Goal: Task Accomplishment & Management: Manage account settings

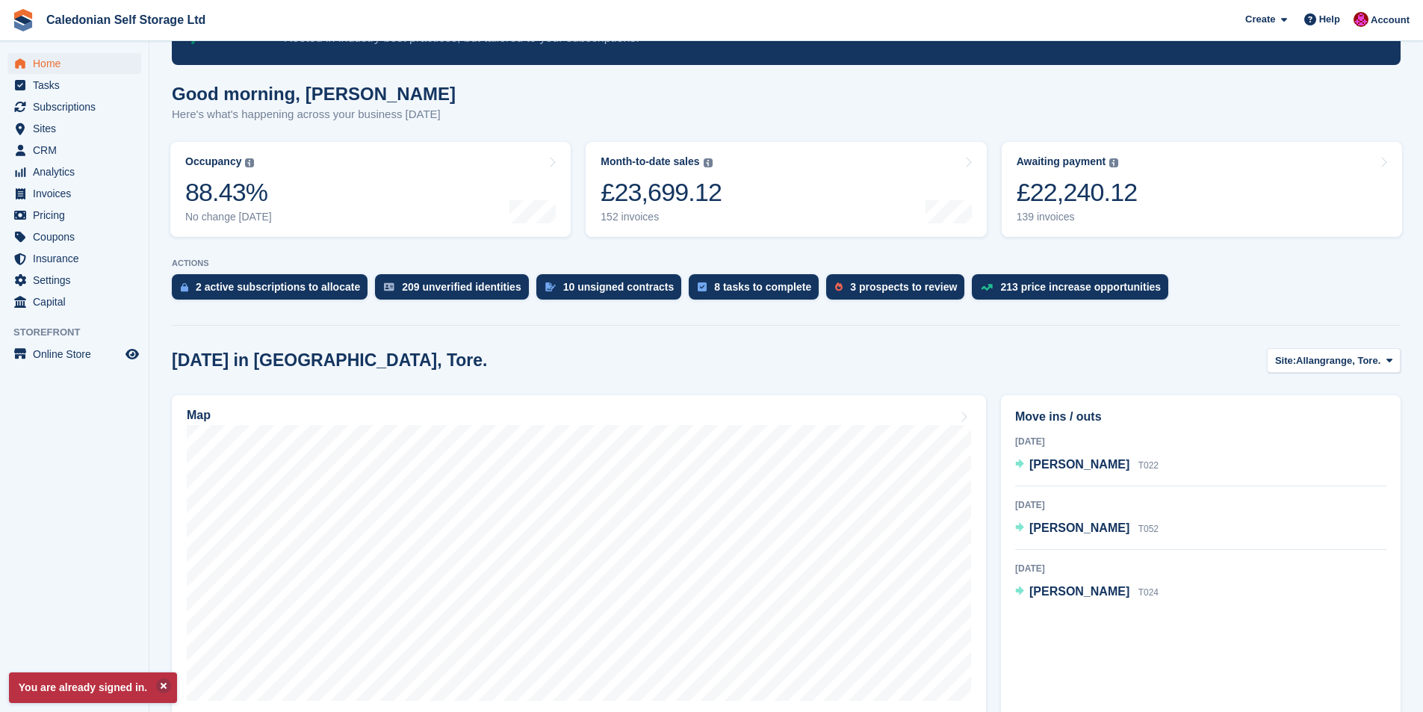
scroll to position [224, 0]
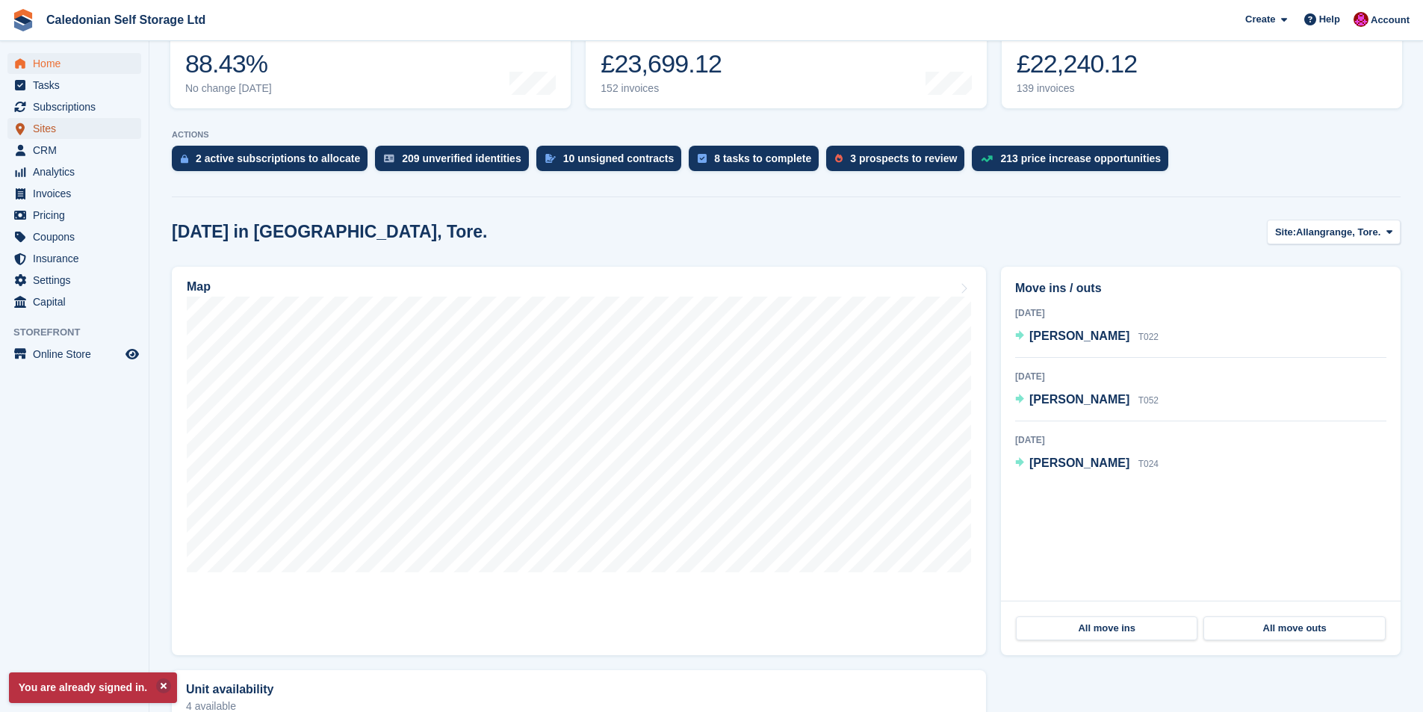
click at [40, 128] on span "Sites" at bounding box center [78, 128] width 90 height 21
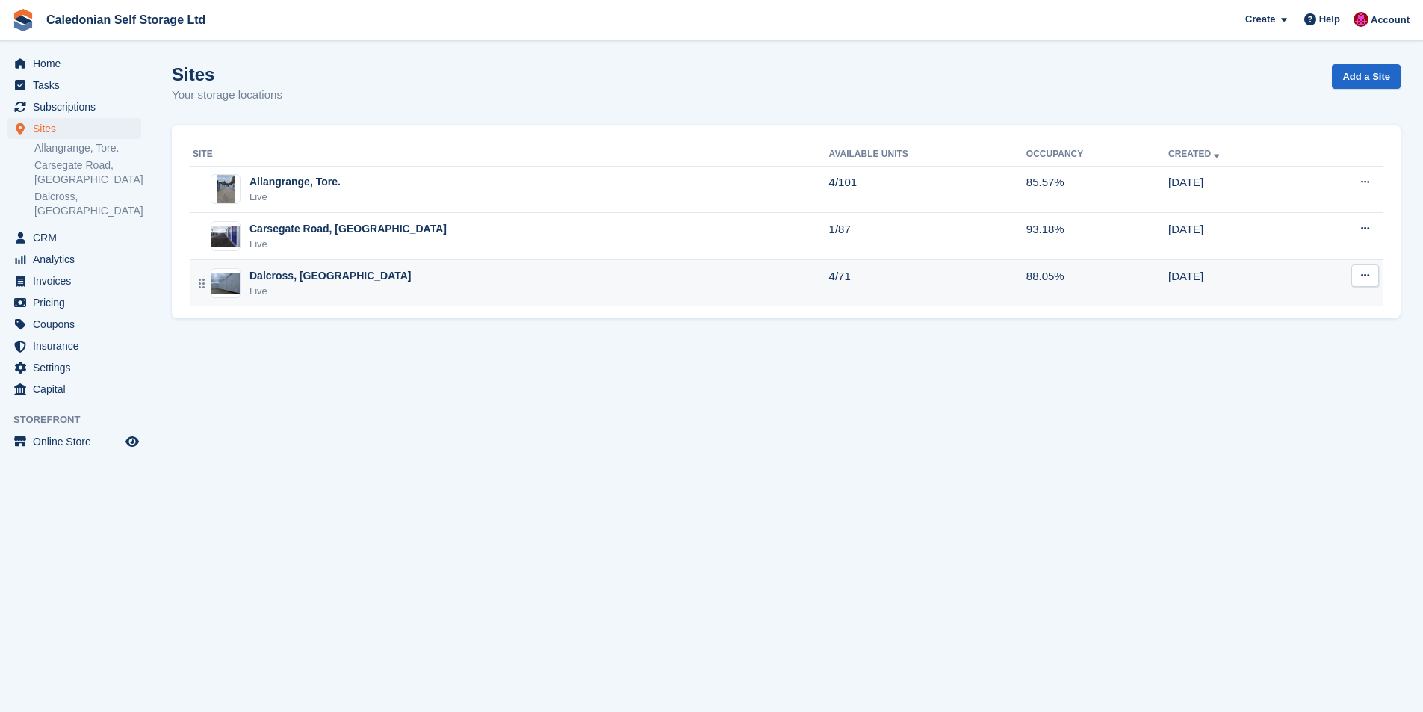
click at [301, 278] on div "Dalcross, [GEOGRAPHIC_DATA]" at bounding box center [331, 276] width 162 height 16
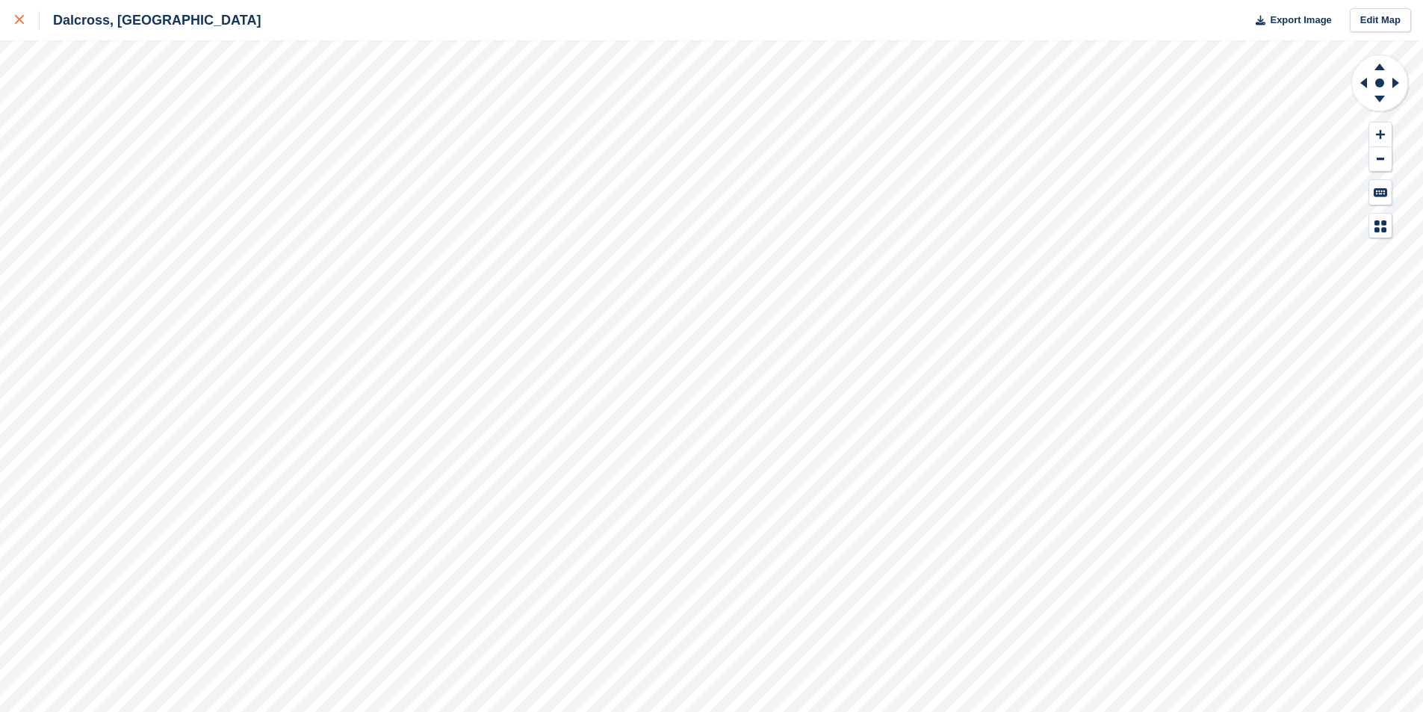
click at [19, 19] on icon at bounding box center [19, 19] width 9 height 9
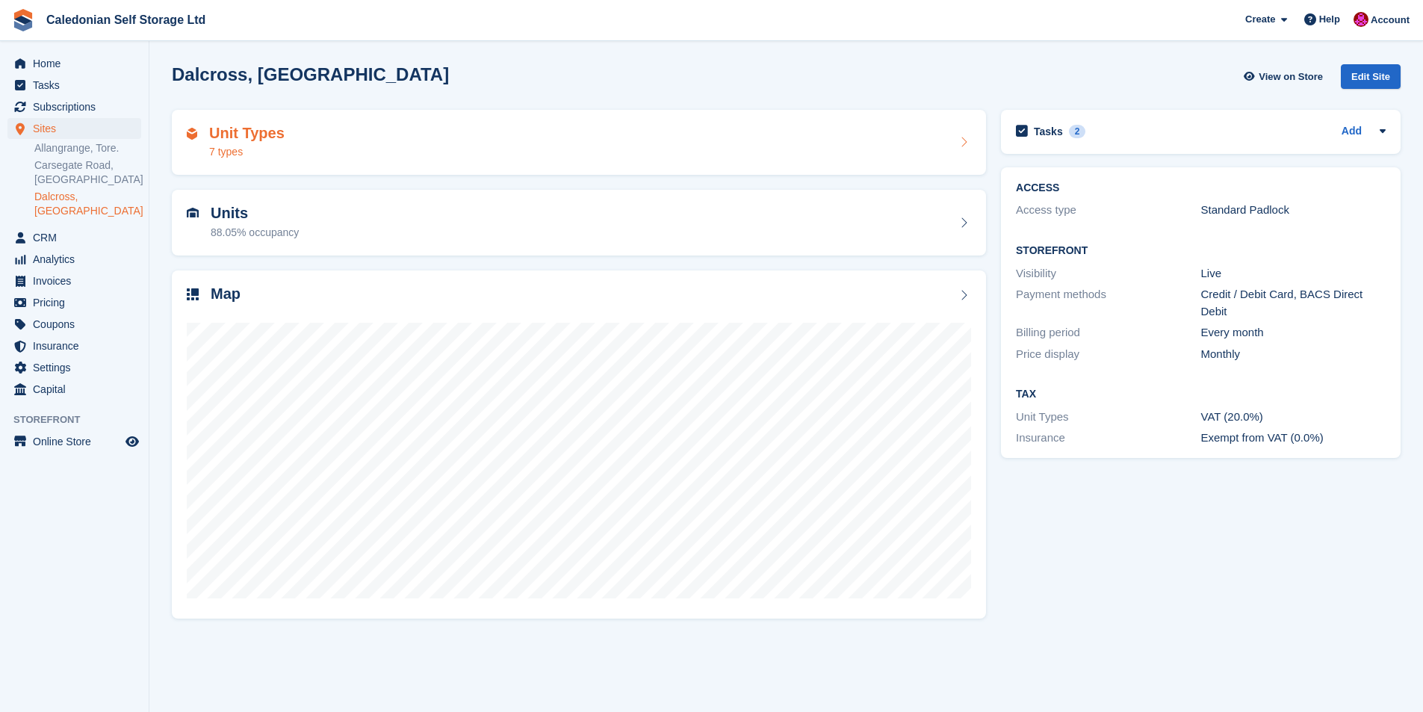
click at [214, 134] on h2 "Unit Types" at bounding box center [246, 133] width 75 height 17
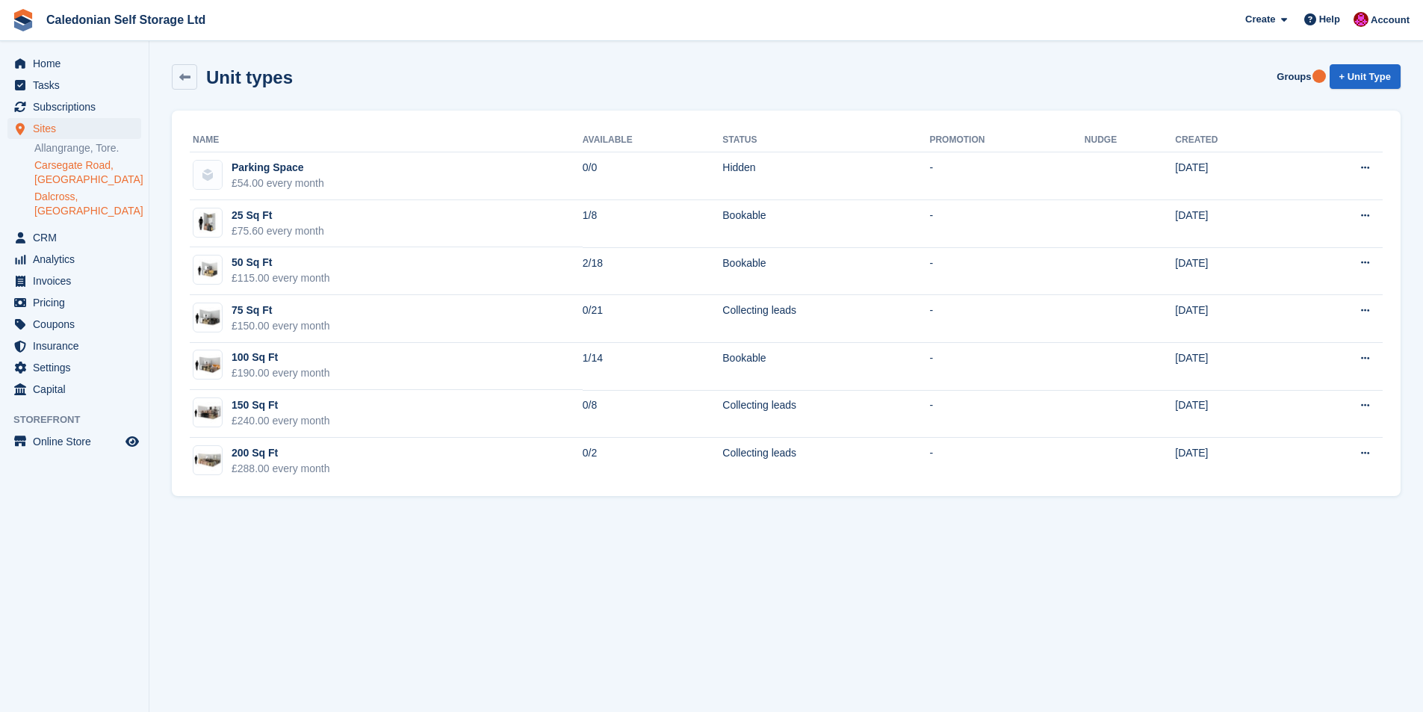
click at [58, 161] on link "Carsegate Road, [GEOGRAPHIC_DATA]" at bounding box center [87, 172] width 107 height 28
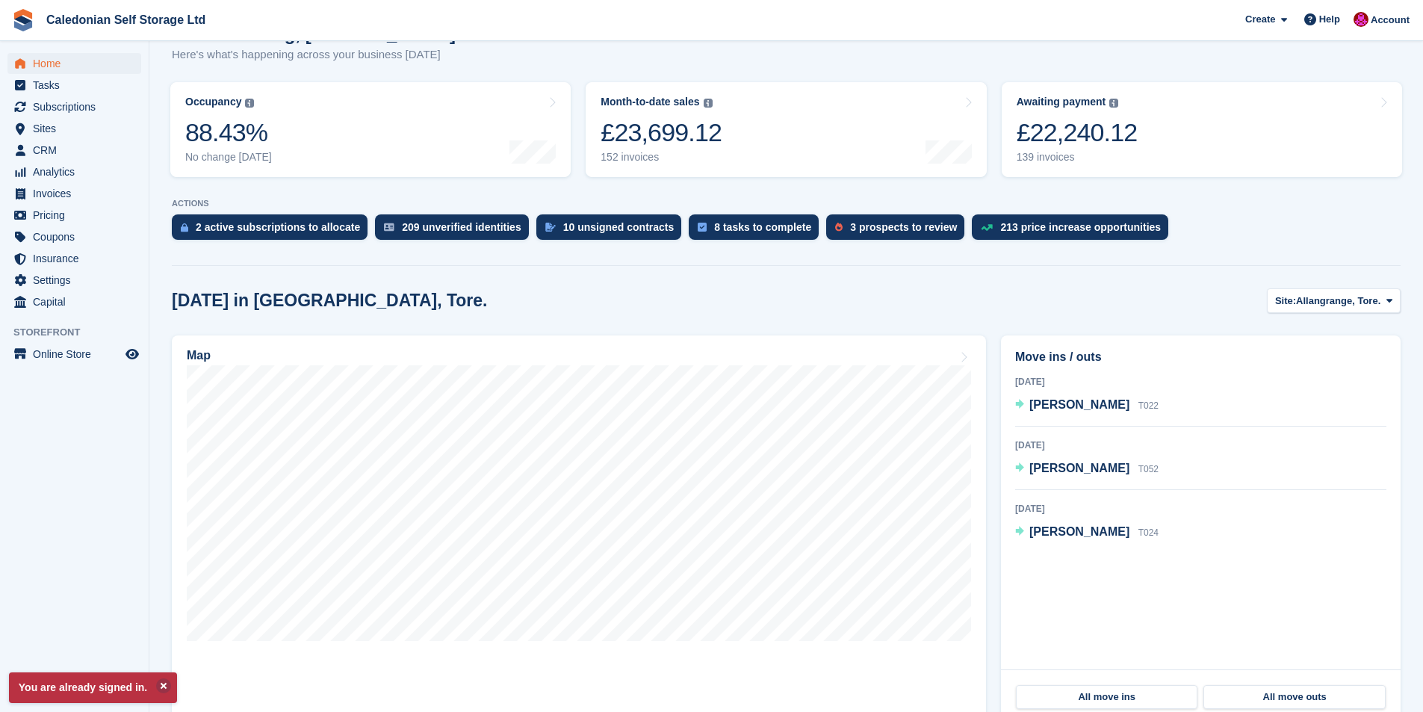
scroll to position [299, 0]
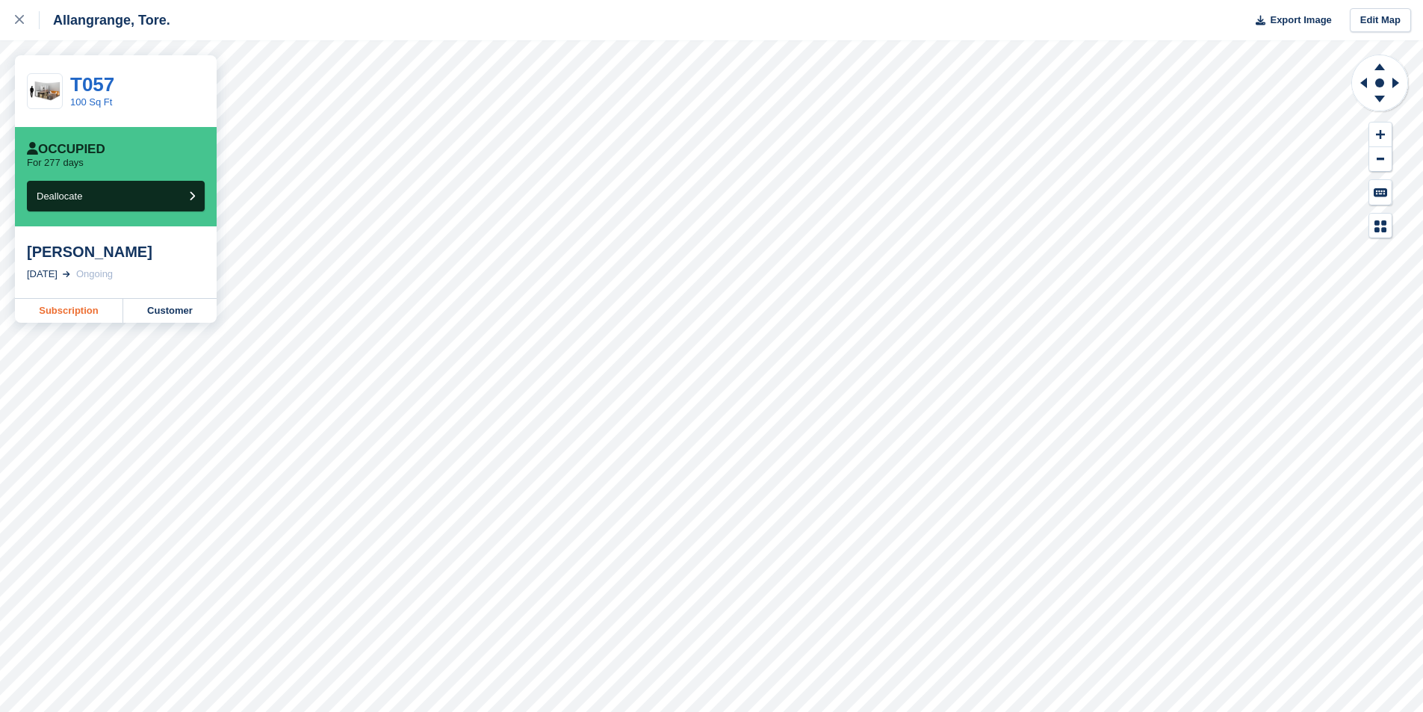
click at [57, 306] on link "Subscription" at bounding box center [69, 311] width 108 height 24
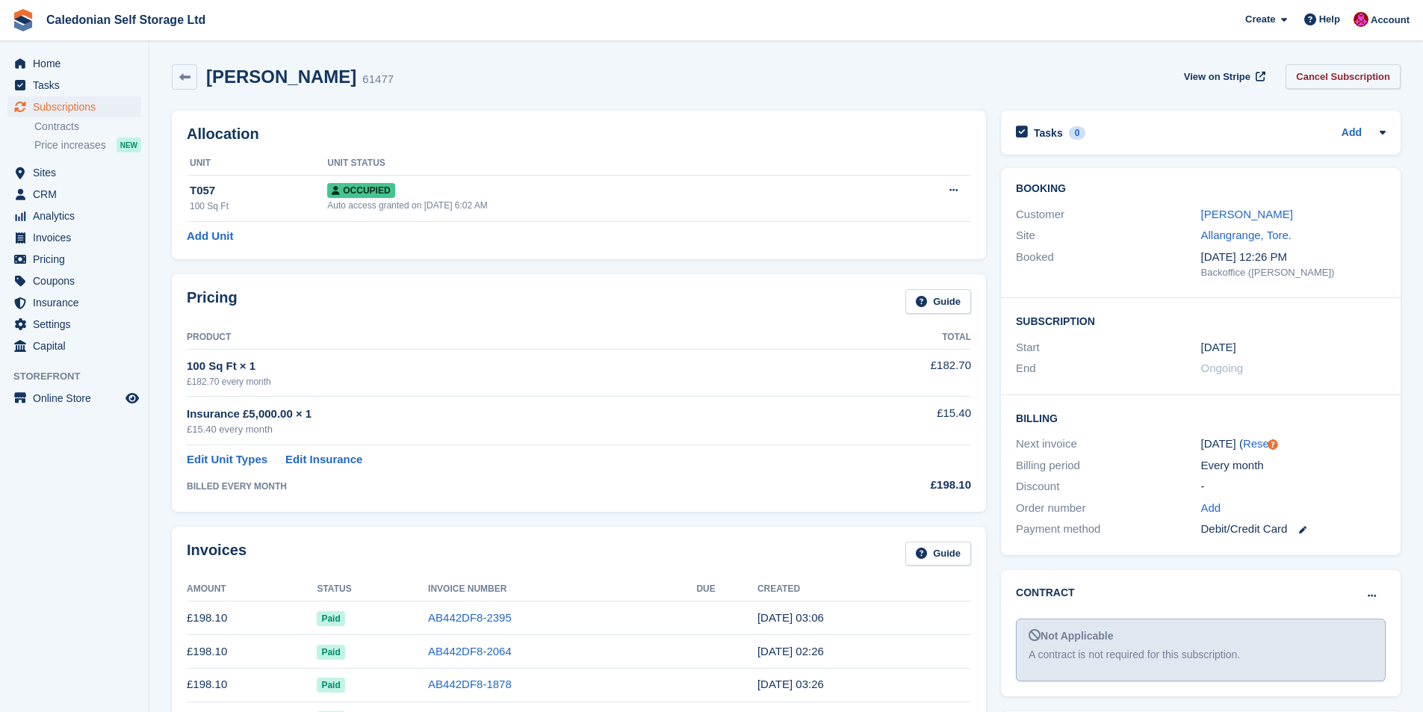
click at [1375, 79] on link "Cancel Subscription" at bounding box center [1343, 76] width 115 height 25
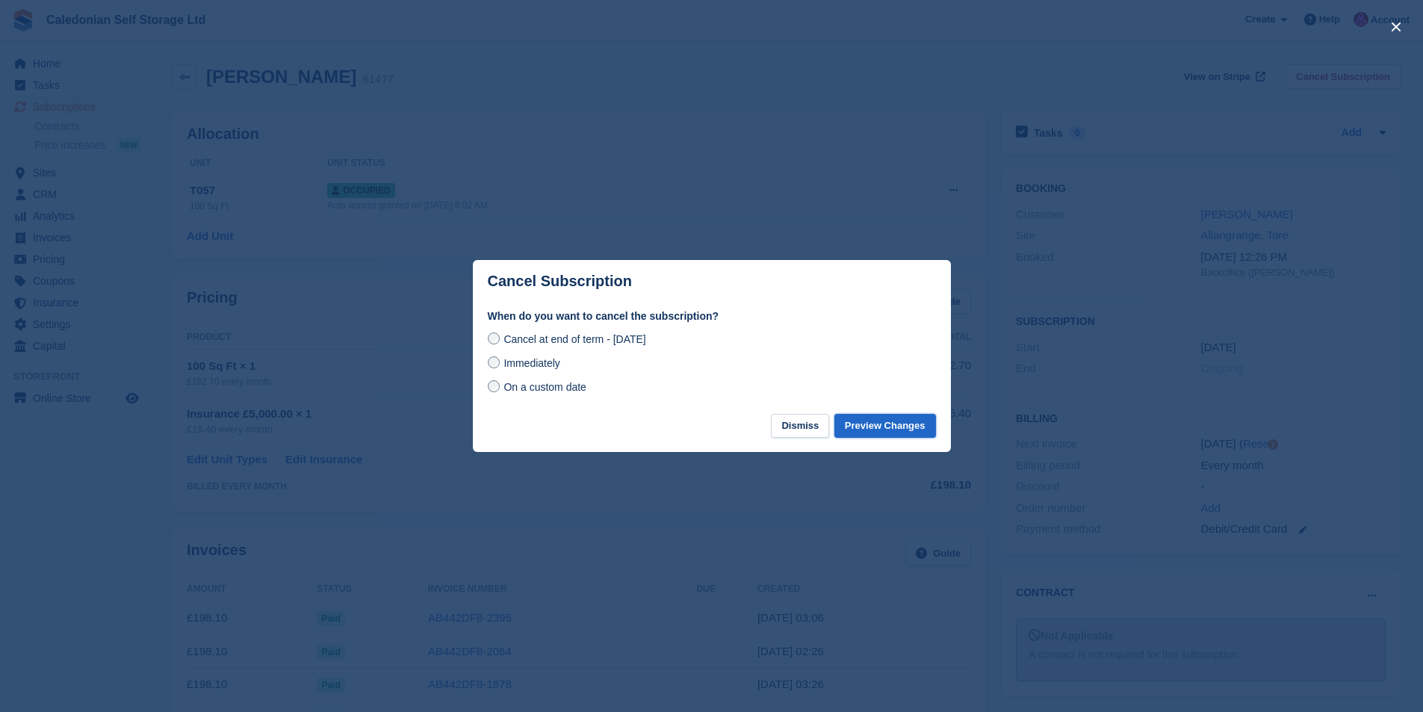
click at [896, 424] on button "Preview Changes" at bounding box center [885, 426] width 102 height 25
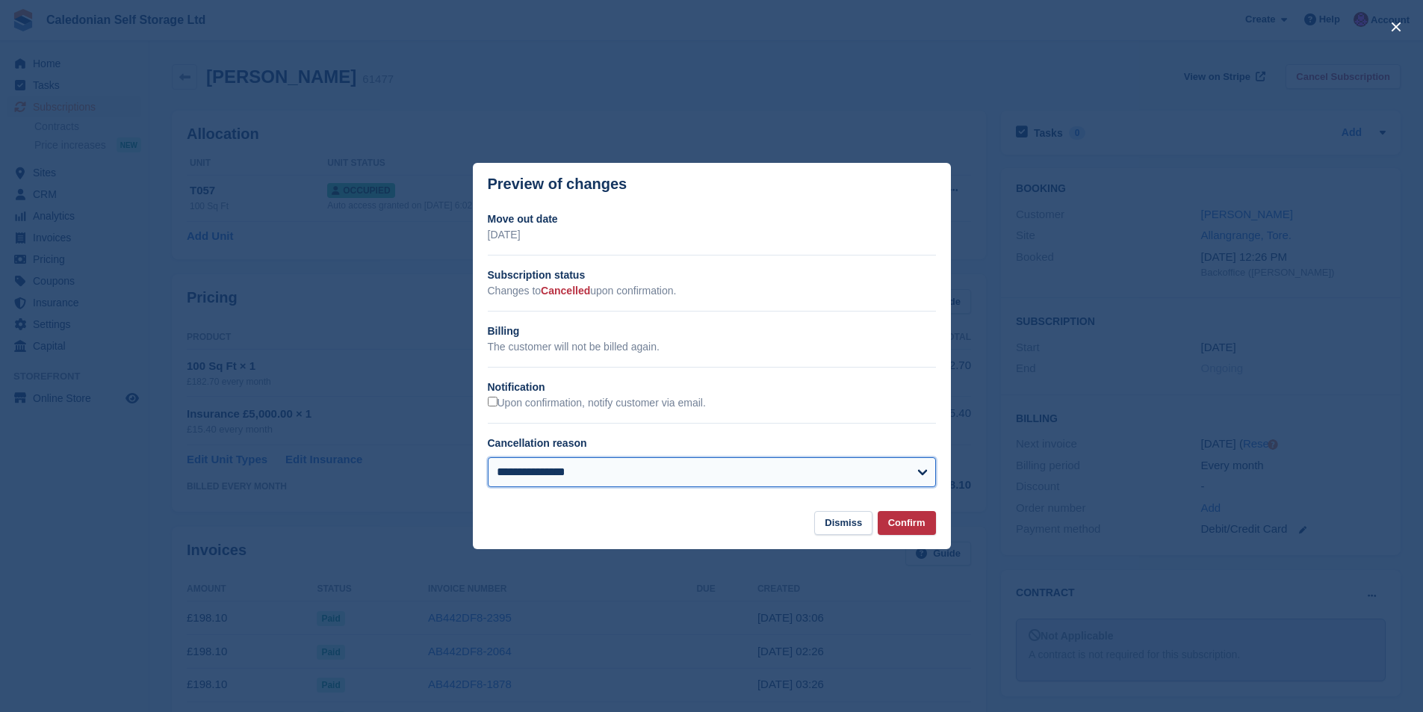
click at [926, 474] on select "**********" at bounding box center [712, 472] width 448 height 30
select select
click at [488, 458] on select "**********" at bounding box center [712, 472] width 448 height 30
click at [920, 523] on button "Confirm" at bounding box center [907, 523] width 58 height 25
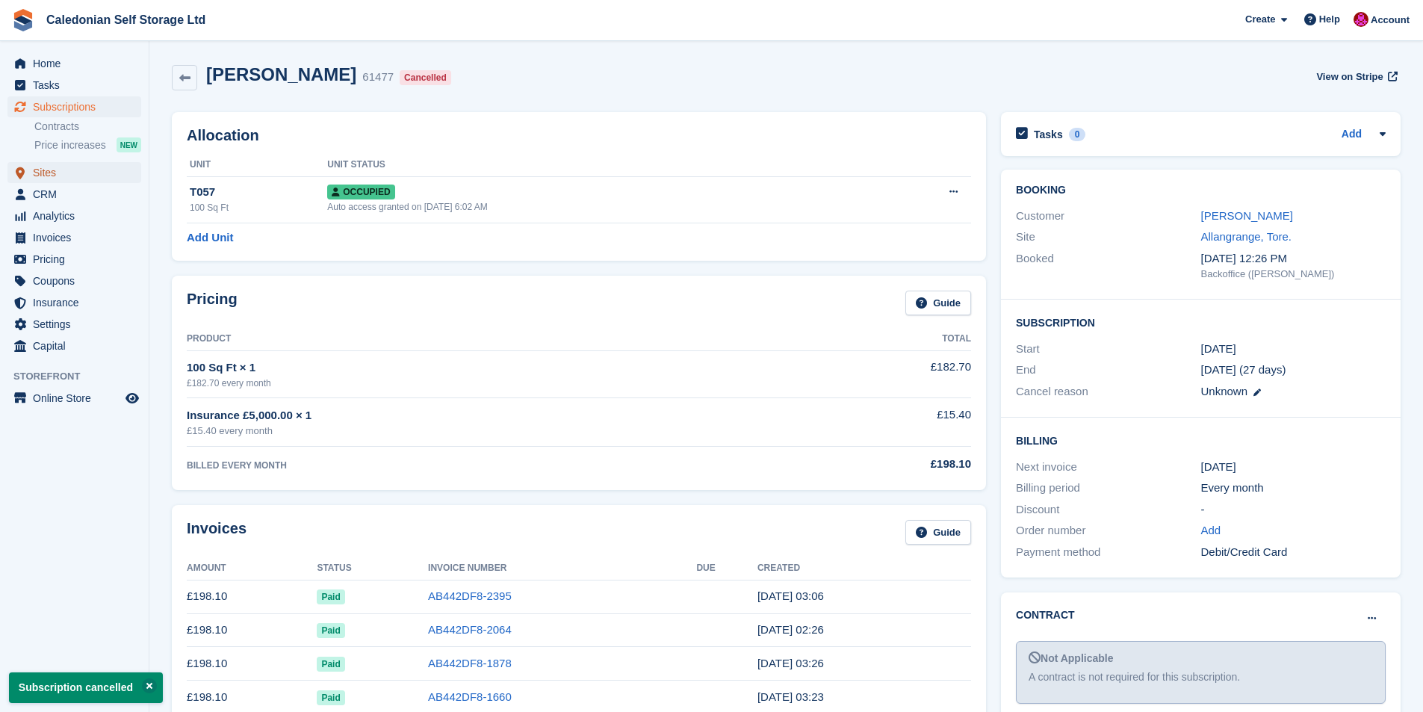
click at [42, 173] on span "Sites" at bounding box center [78, 172] width 90 height 21
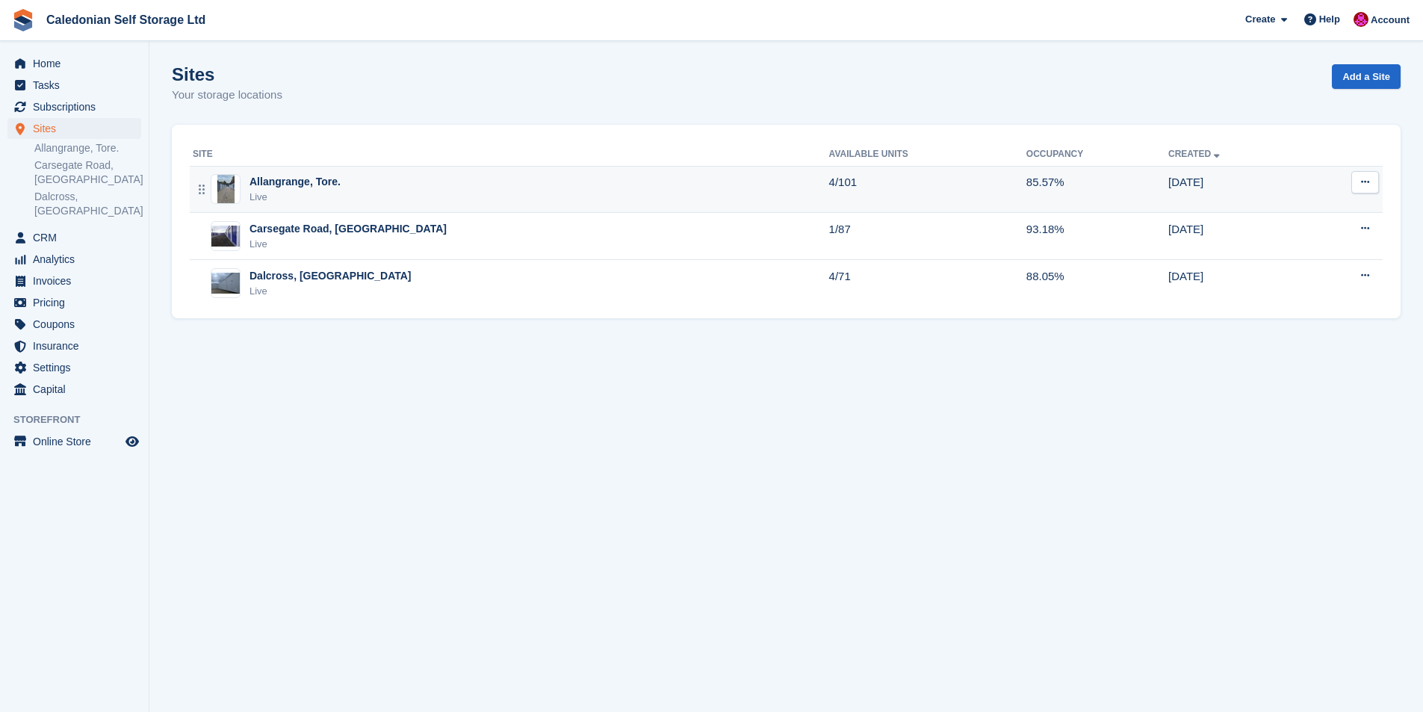
click at [276, 181] on div "Allangrange, Tore." at bounding box center [295, 182] width 91 height 16
